Goal: Task Accomplishment & Management: Use online tool/utility

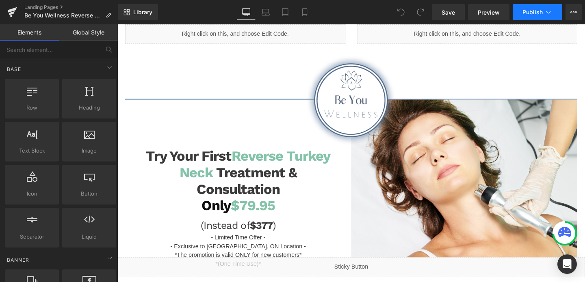
click at [529, 12] on span "Publish" at bounding box center [532, 12] width 20 height 6
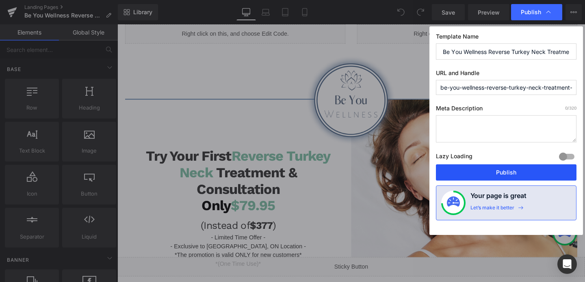
click at [505, 172] on button "Publish" at bounding box center [506, 173] width 141 height 16
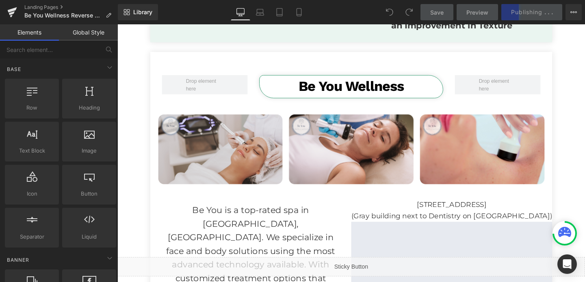
scroll to position [582, 0]
